Goal: Find specific page/section: Find specific page/section

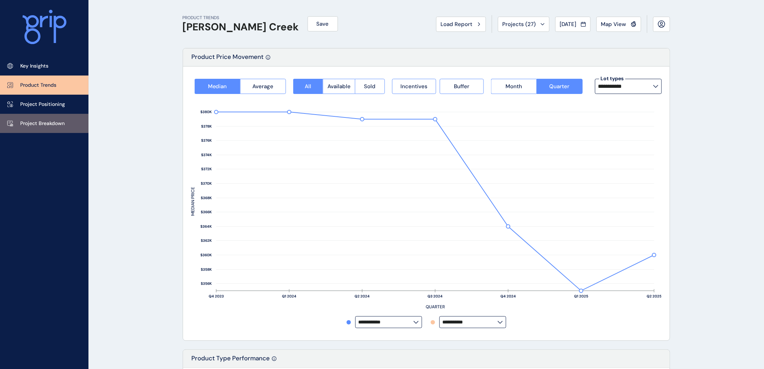
click at [31, 120] on p "Project Breakdown" at bounding box center [42, 123] width 44 height 7
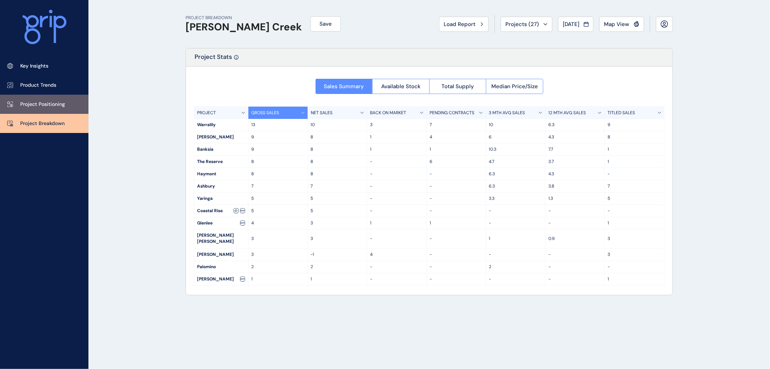
click at [42, 101] on p "Project Positioning" at bounding box center [42, 104] width 45 height 7
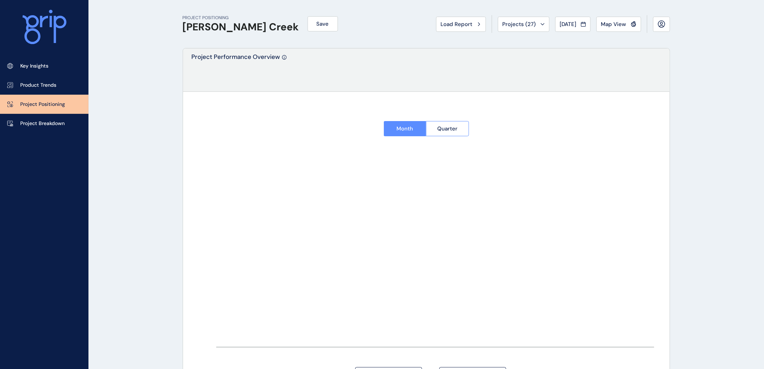
type input "*********"
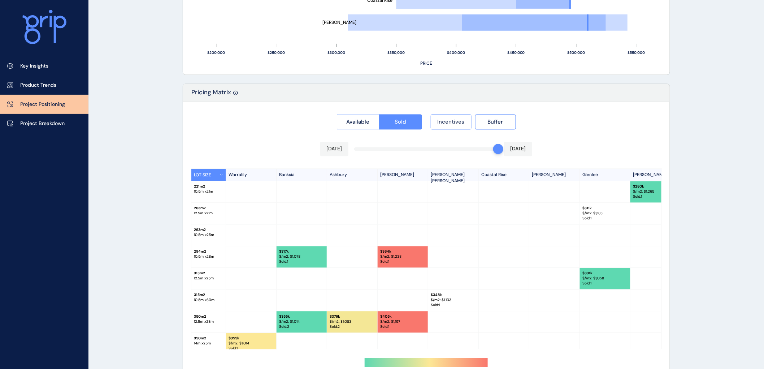
click at [457, 121] on span "Incentives" at bounding box center [451, 121] width 27 height 7
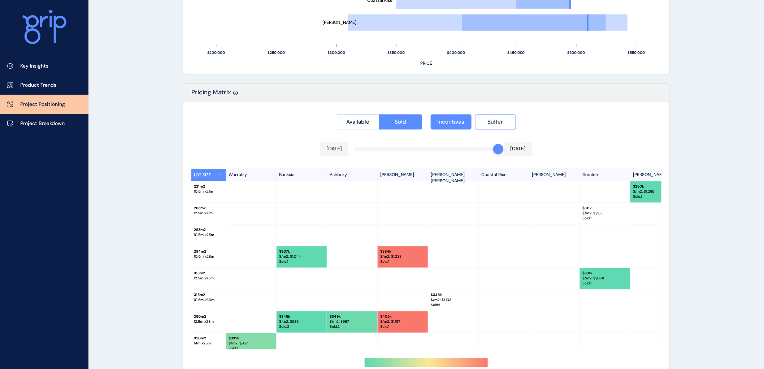
click at [496, 120] on span "Buffer" at bounding box center [496, 121] width 16 height 7
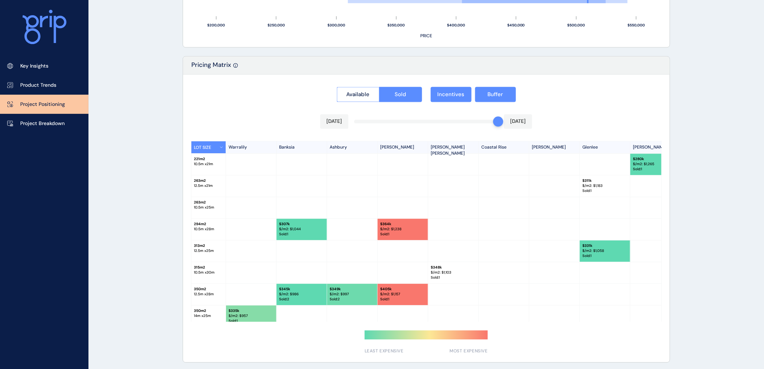
scroll to position [631, 0]
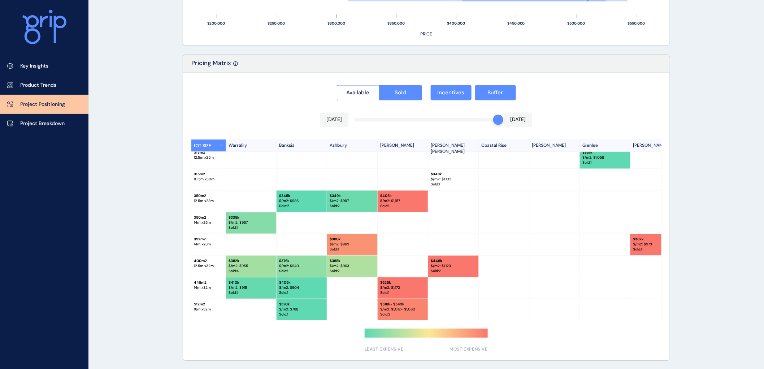
scroll to position [95, 0]
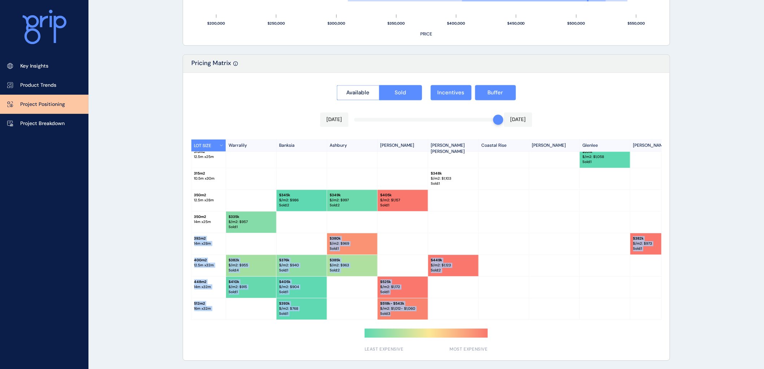
drag, startPoint x: 363, startPoint y: 319, endPoint x: 339, endPoint y: 320, distance: 24.6
click at [339, 320] on div "Available Sold Incentives Buffer [DATE] [DATE] LOT SIZE Warralily Banksia Ashbu…" at bounding box center [426, 216] width 487 height 287
click at [498, 298] on div at bounding box center [504, 308] width 51 height 21
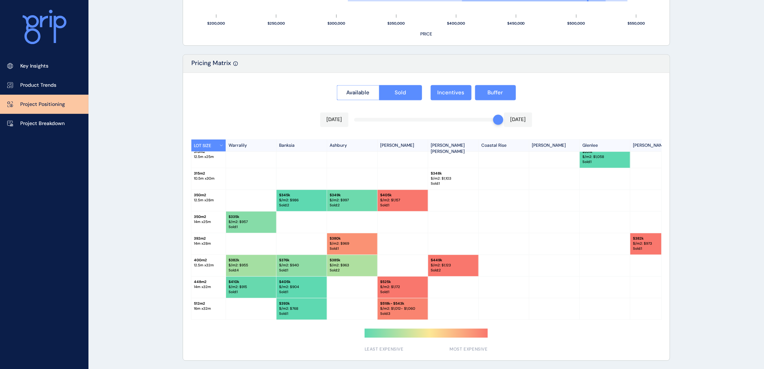
scroll to position [0, 0]
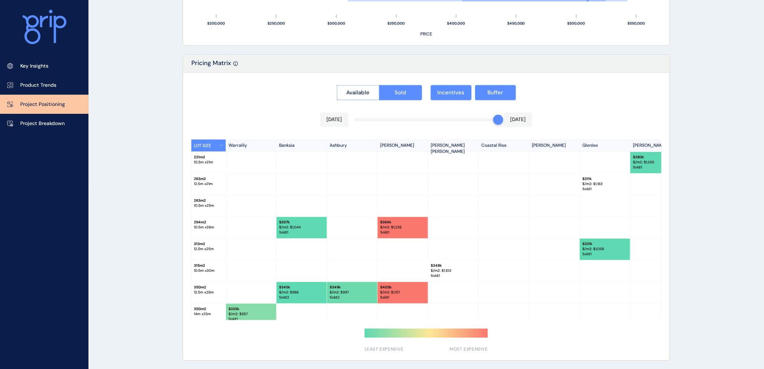
click at [594, 313] on div at bounding box center [605, 313] width 51 height 21
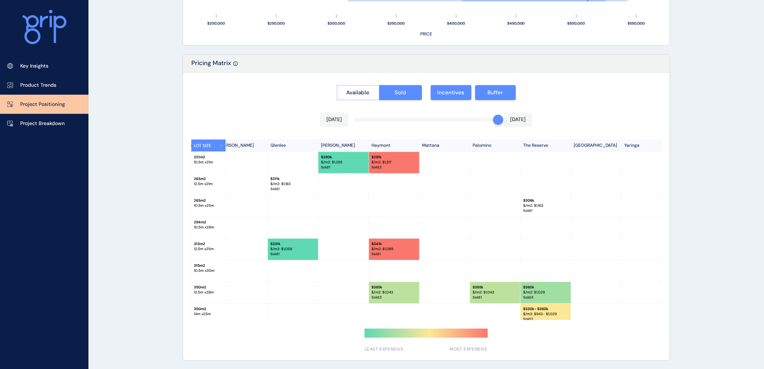
scroll to position [0, 325]
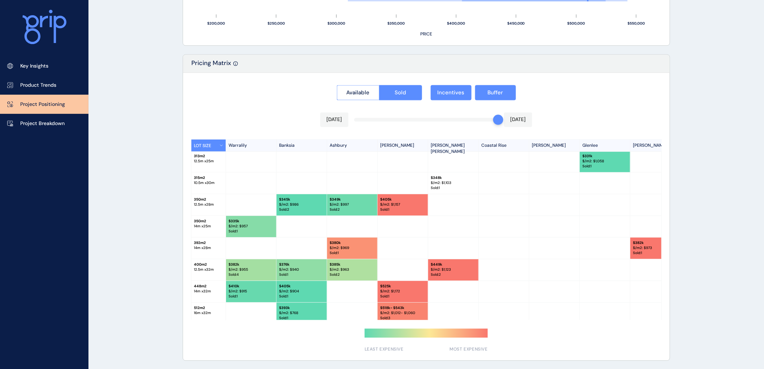
scroll to position [95, 0]
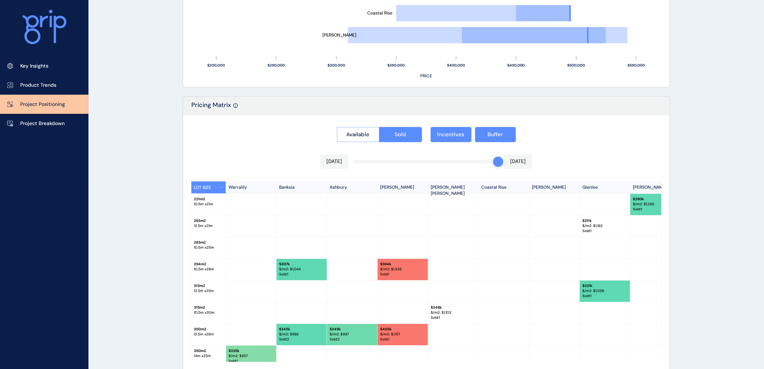
scroll to position [631, 0]
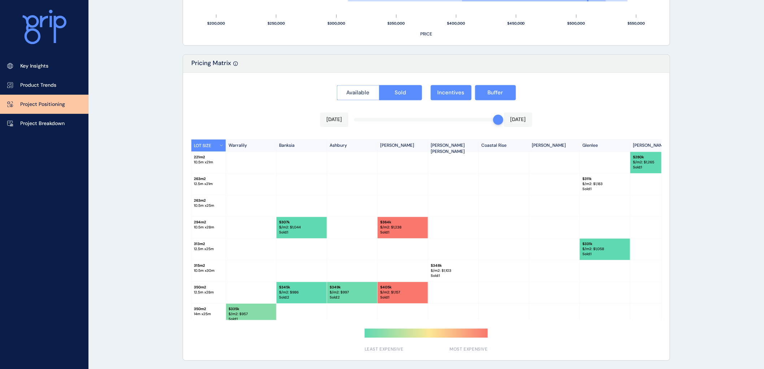
click at [350, 85] on button "Available" at bounding box center [358, 92] width 43 height 15
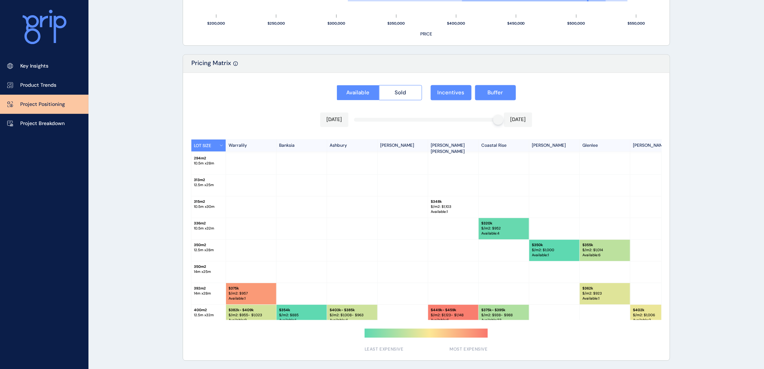
scroll to position [0, 0]
